Goal: Task Accomplishment & Management: Manage account settings

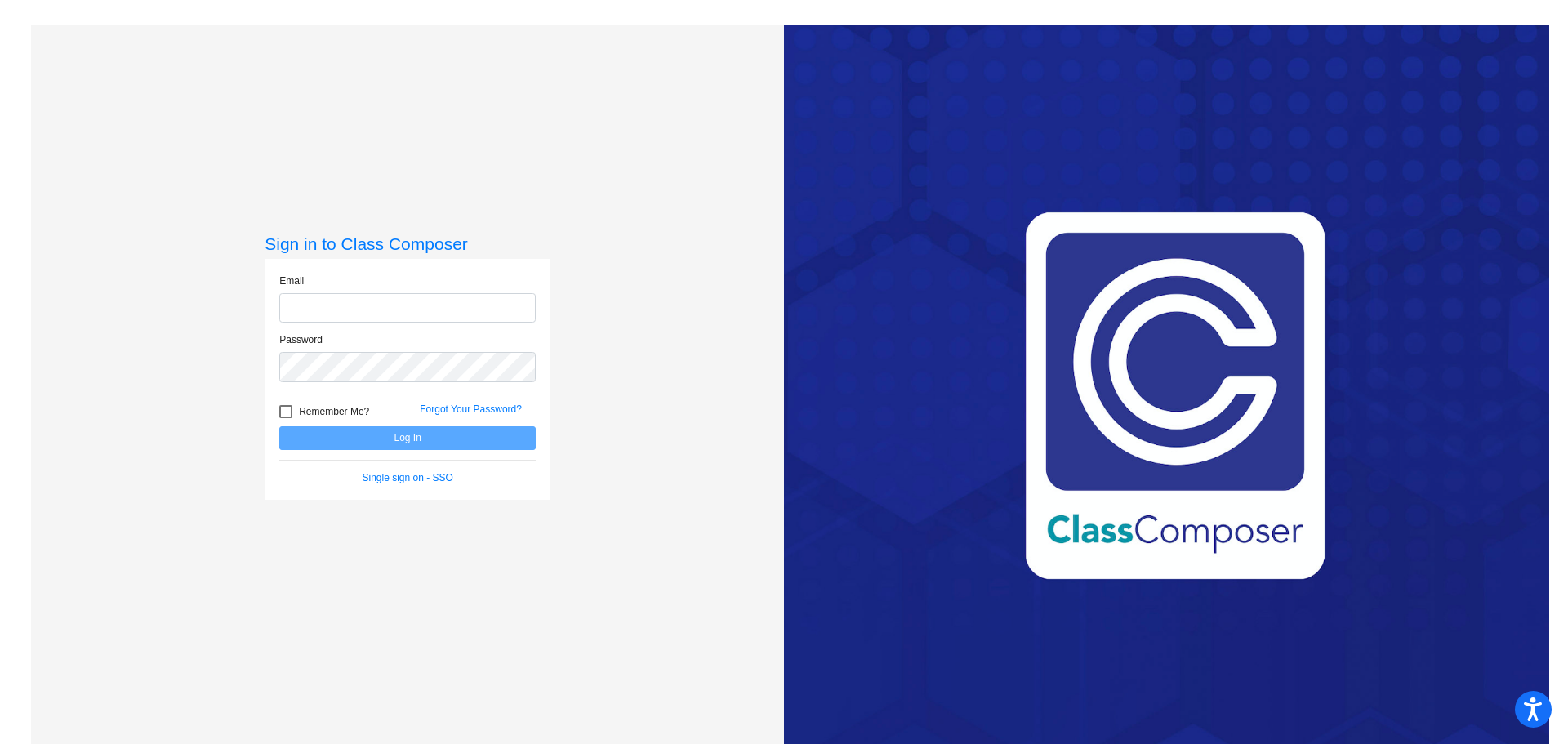
type input "[EMAIL_ADDRESS][PERSON_NAME][DOMAIN_NAME]"
click at [392, 451] on form "Email [EMAIL_ADDRESS][PERSON_NAME][DOMAIN_NAME] Password Remember Me? Forgot Yo…" at bounding box center [408, 379] width 257 height 212
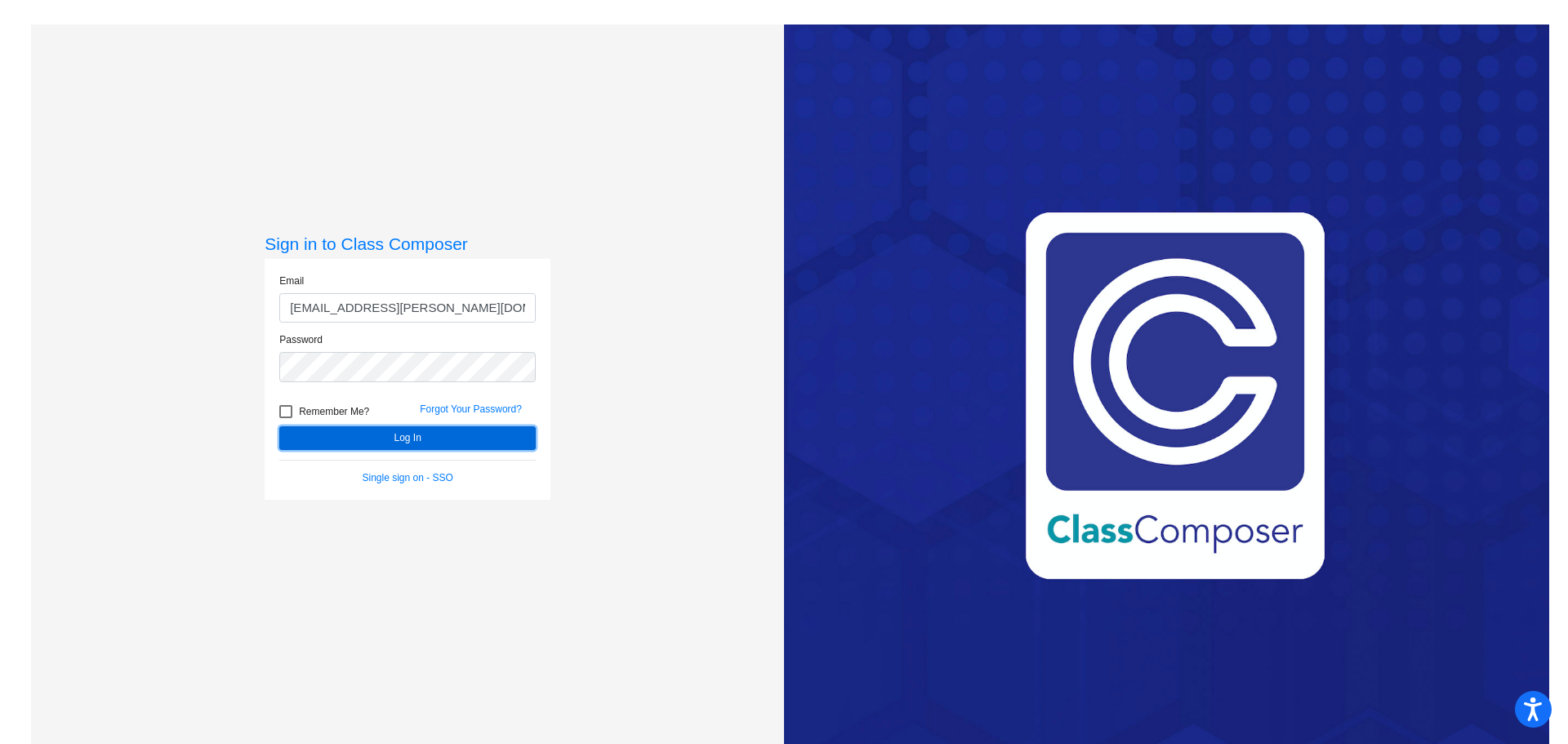
click at [396, 434] on button "Log In" at bounding box center [408, 438] width 257 height 24
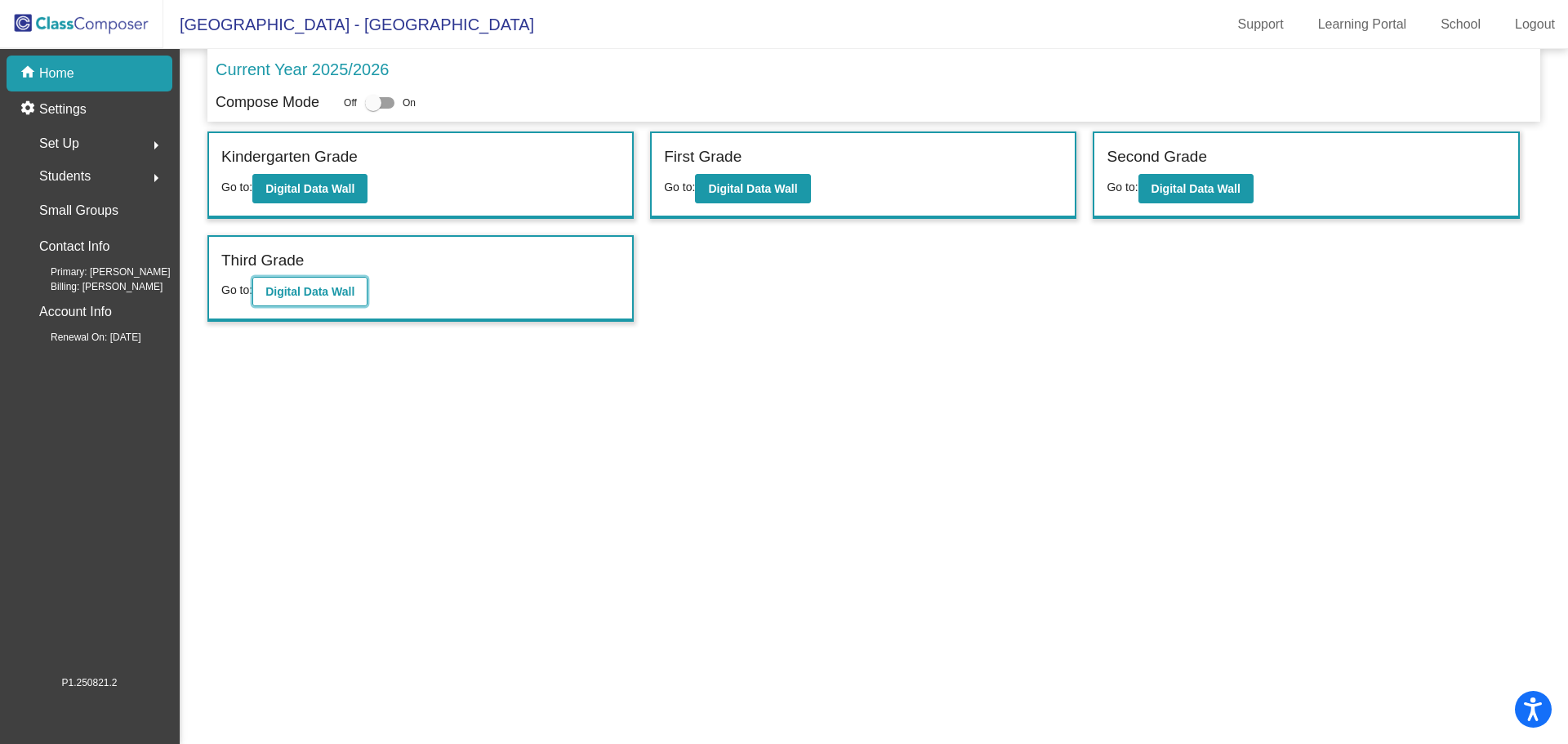
click at [315, 283] on button "Digital Data Wall" at bounding box center [310, 292] width 115 height 30
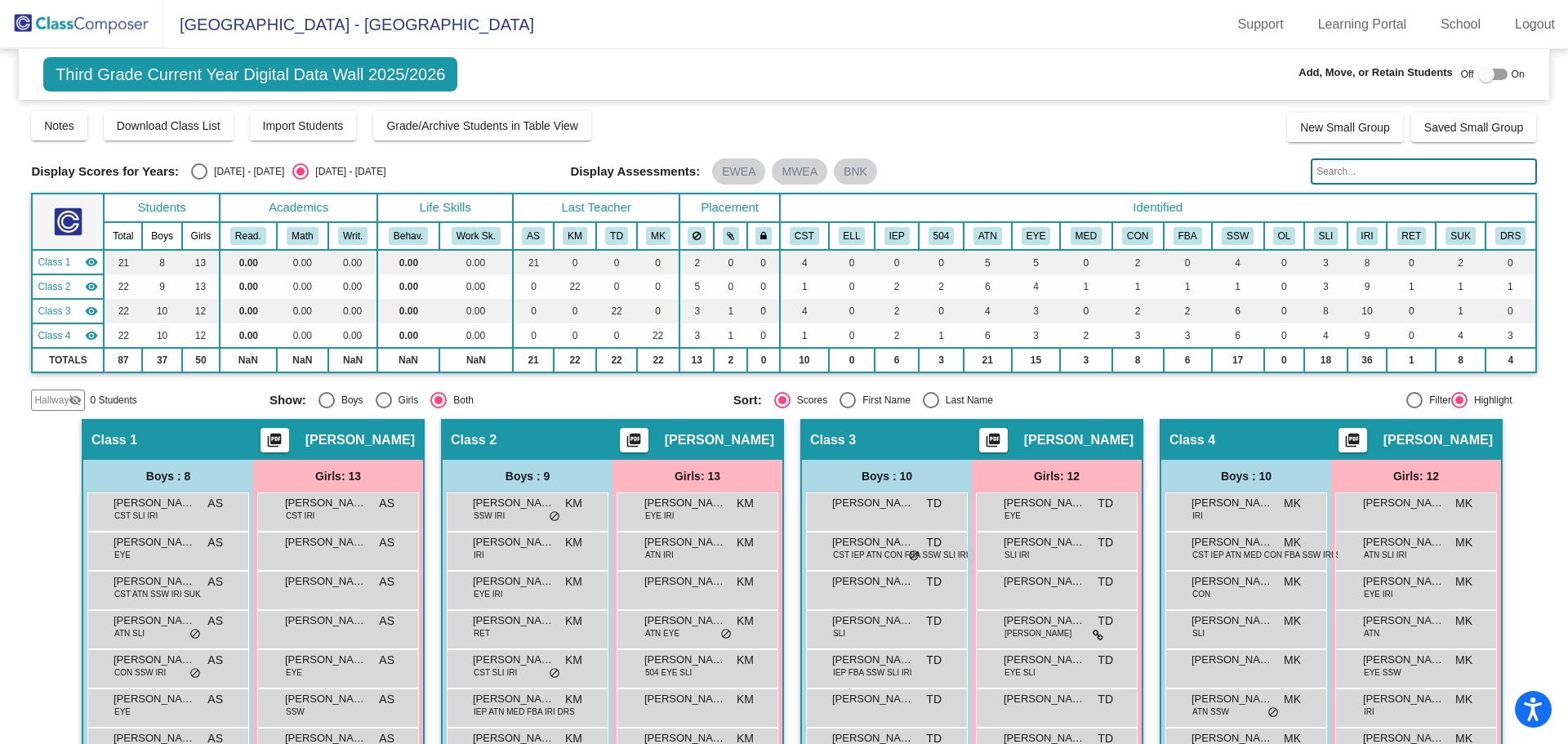
click at [1491, 72] on div at bounding box center [1493, 74] width 30 height 11
checkbox input "true"
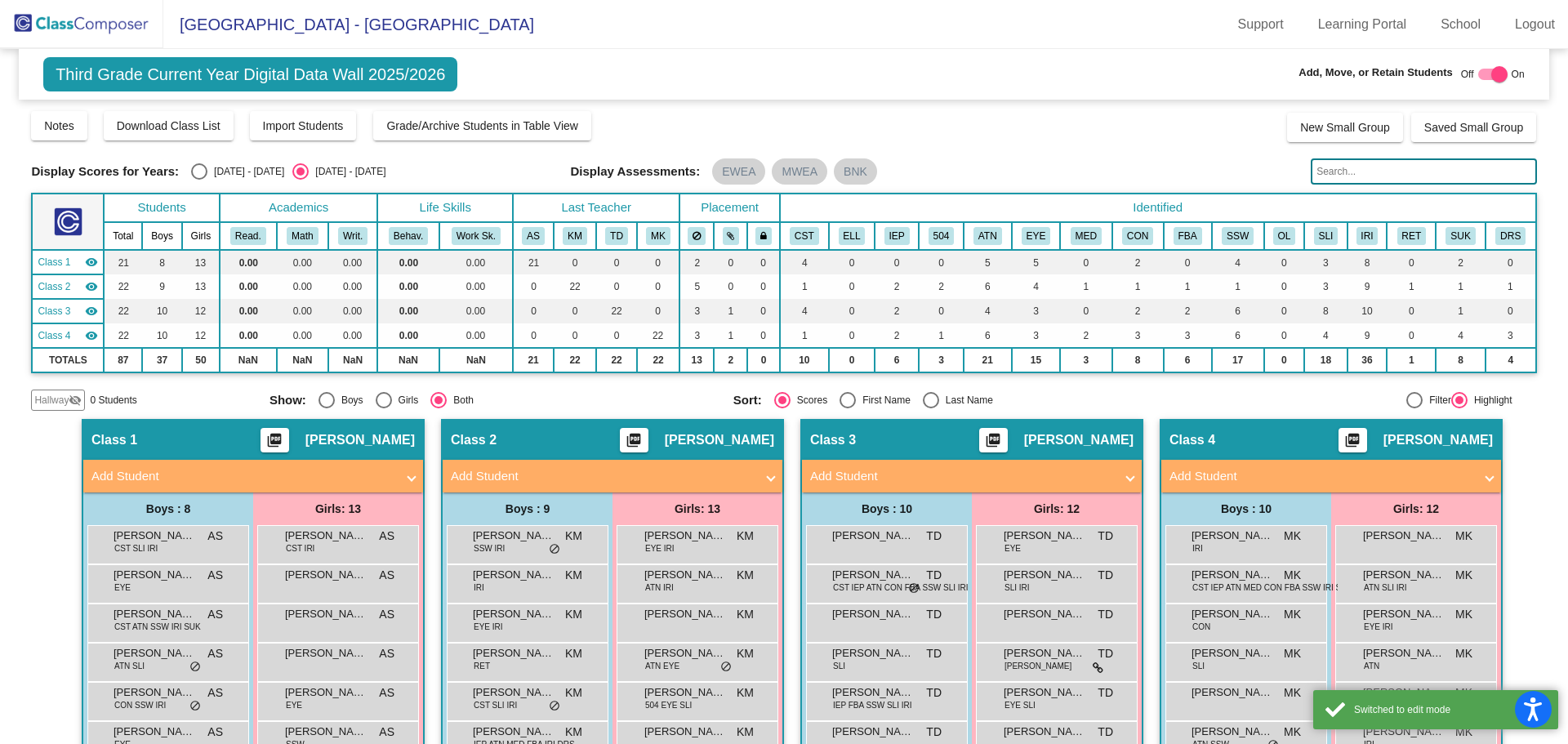
click at [1350, 168] on input "text" at bounding box center [1423, 171] width 225 height 26
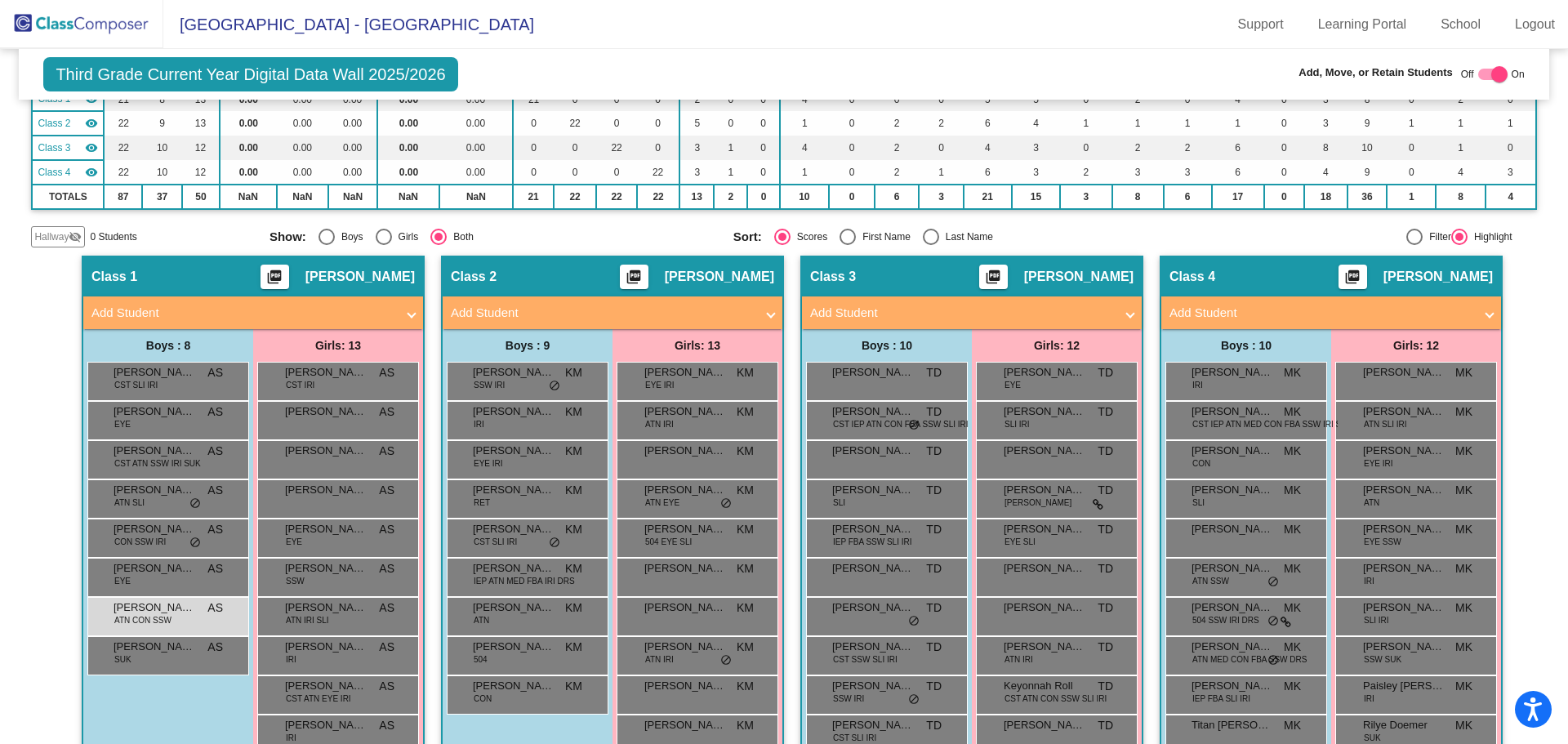
scroll to position [317, 0]
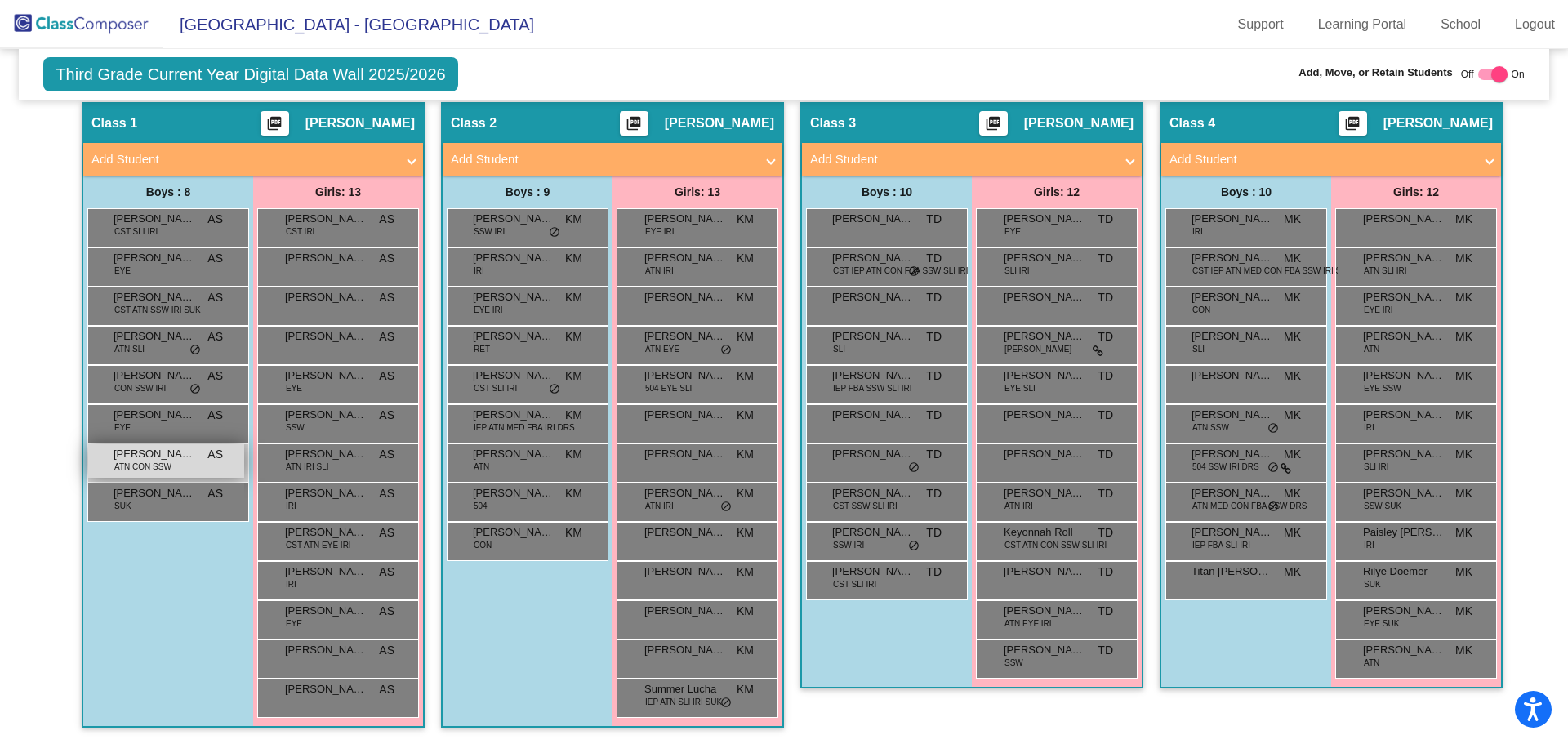
type input "lops"
click at [176, 461] on span "[PERSON_NAME]" at bounding box center [155, 454] width 82 height 16
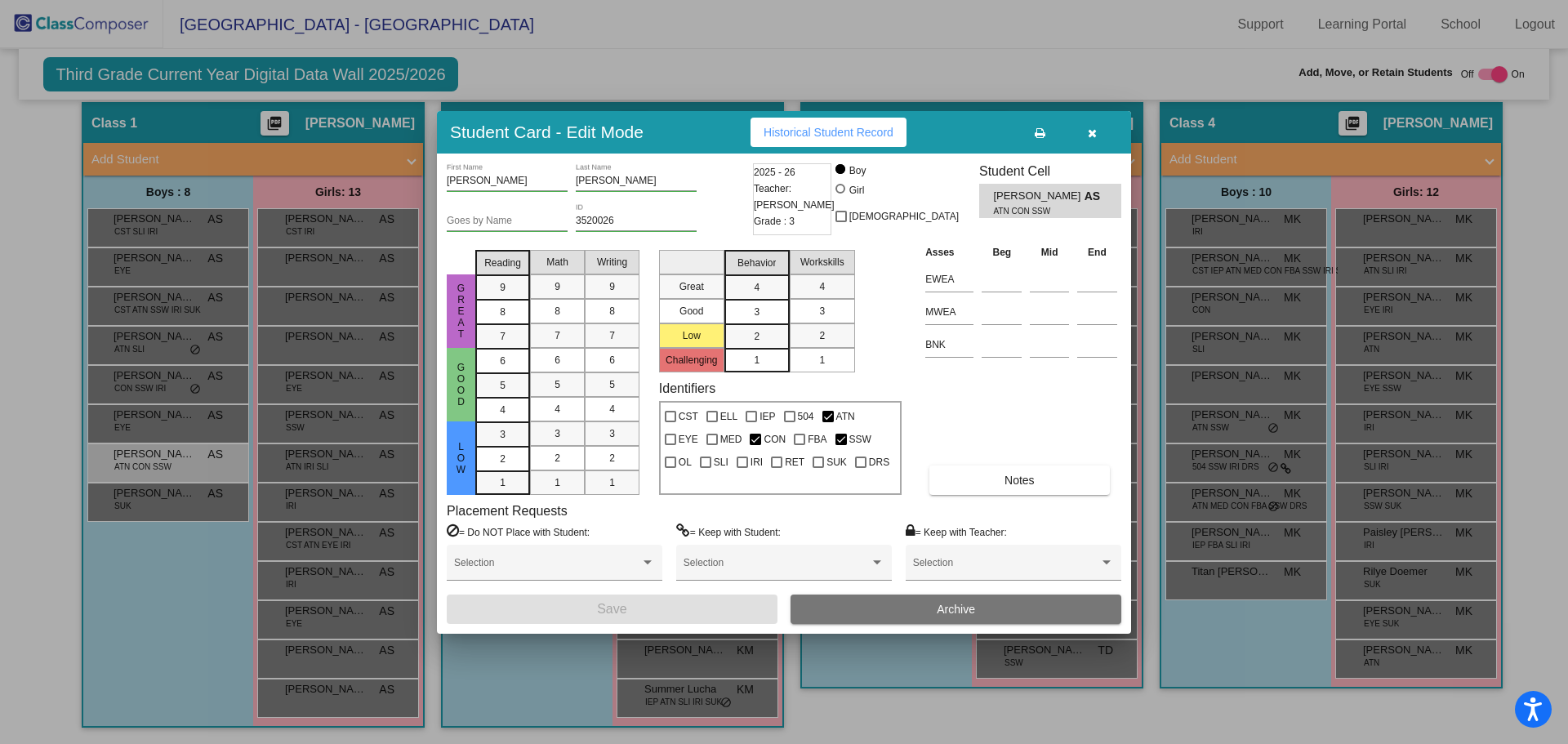
click at [986, 605] on button "Archive" at bounding box center [956, 609] width 331 height 30
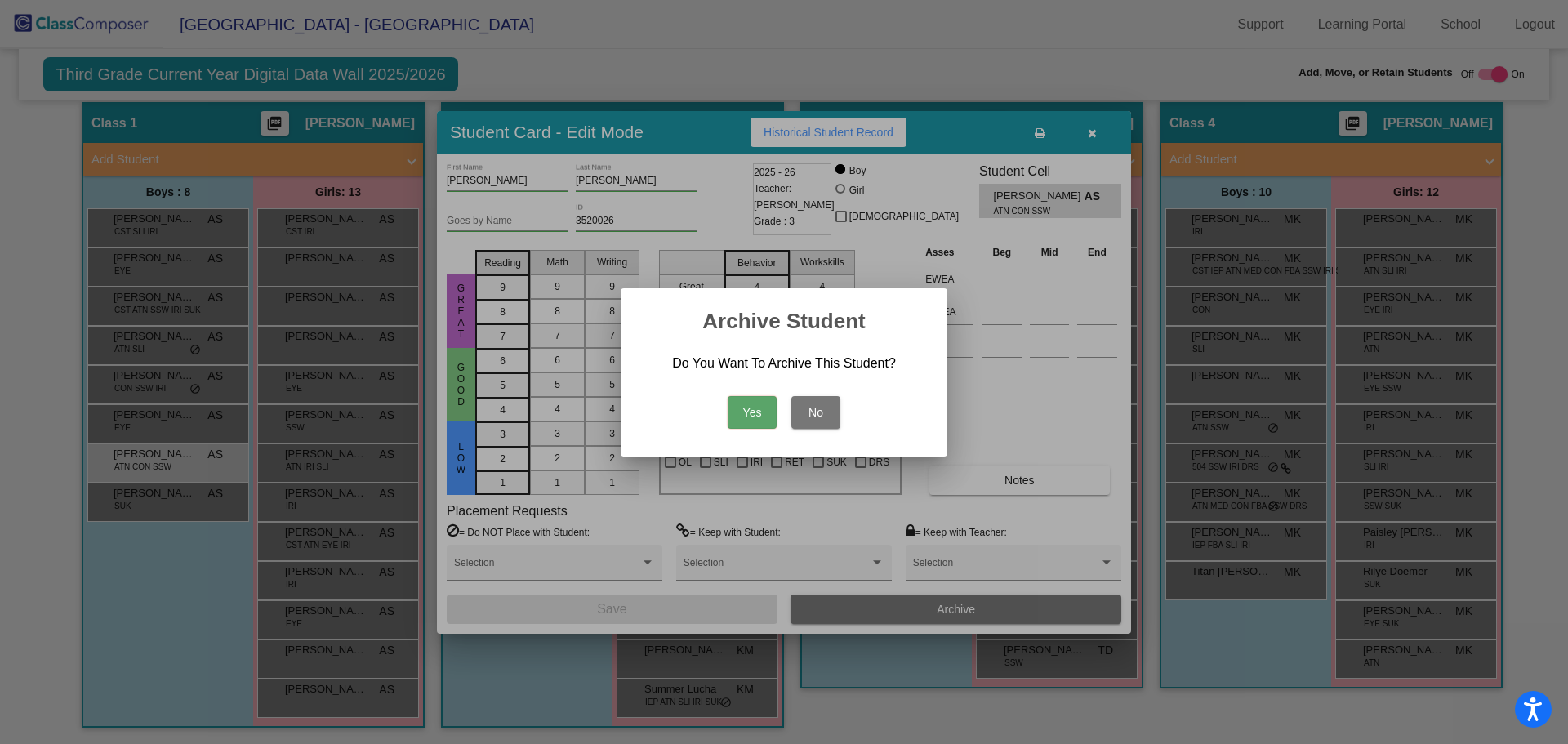
click at [769, 411] on button "Yes" at bounding box center [753, 412] width 49 height 32
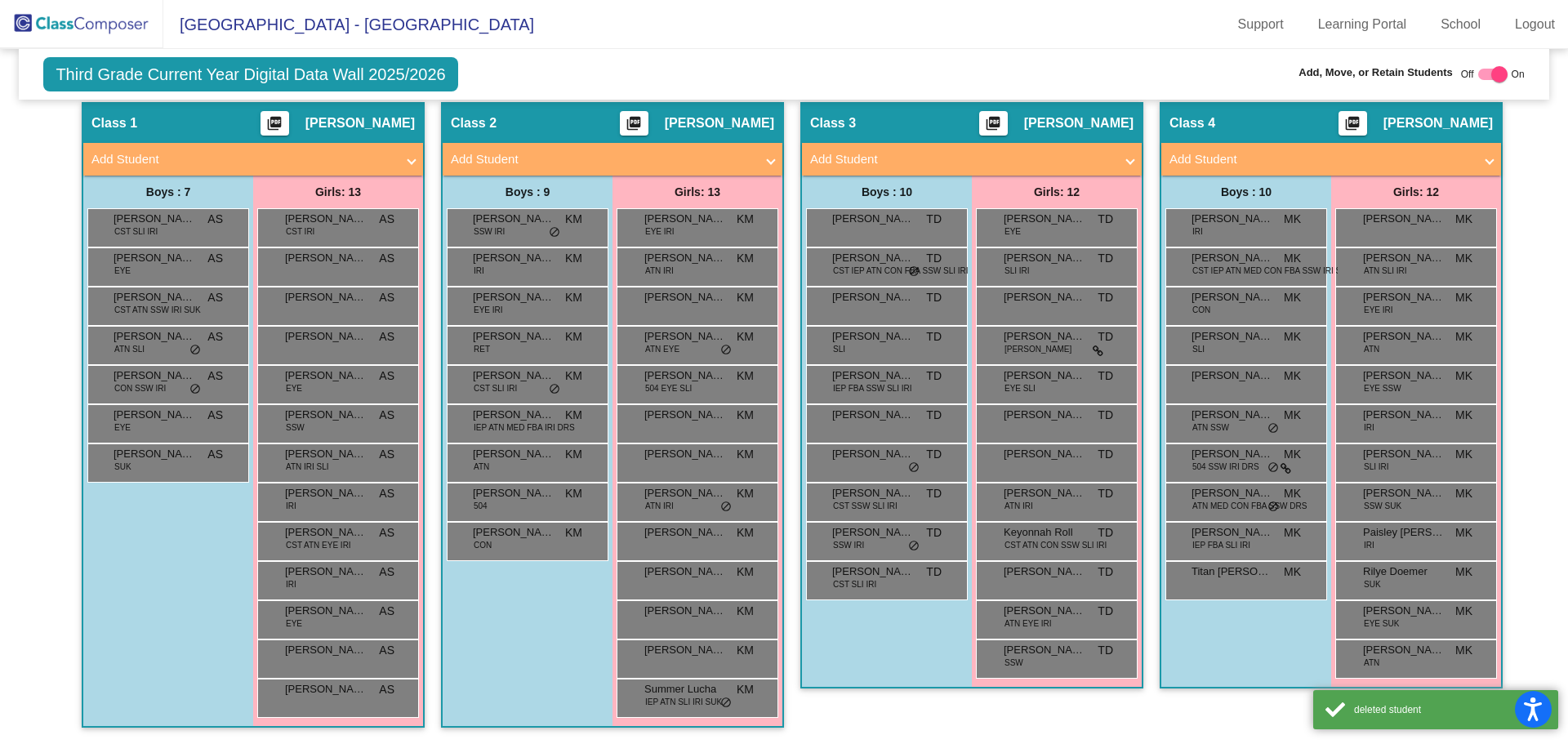
scroll to position [0, 0]
